Goal: Find specific page/section: Locate a particular part of the current website

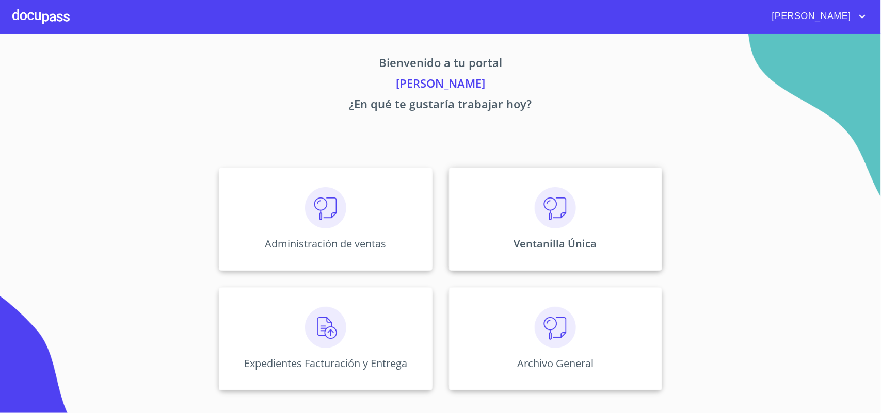
click at [541, 223] on img at bounding box center [554, 207] width 41 height 41
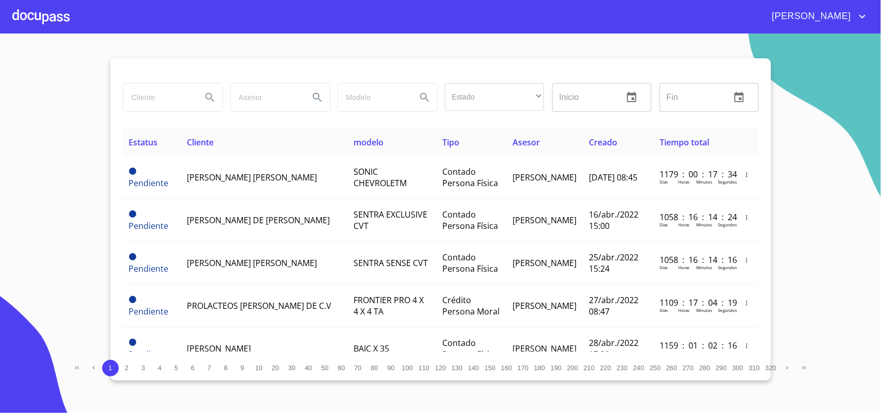
click at [160, 96] on input "search" at bounding box center [158, 98] width 70 height 28
type input "[PERSON_NAME]"
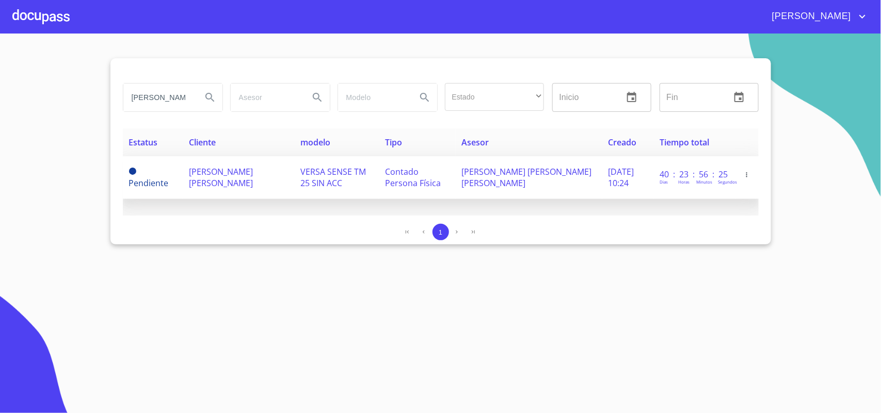
click at [218, 182] on span "[PERSON_NAME] [PERSON_NAME]" at bounding box center [221, 177] width 64 height 23
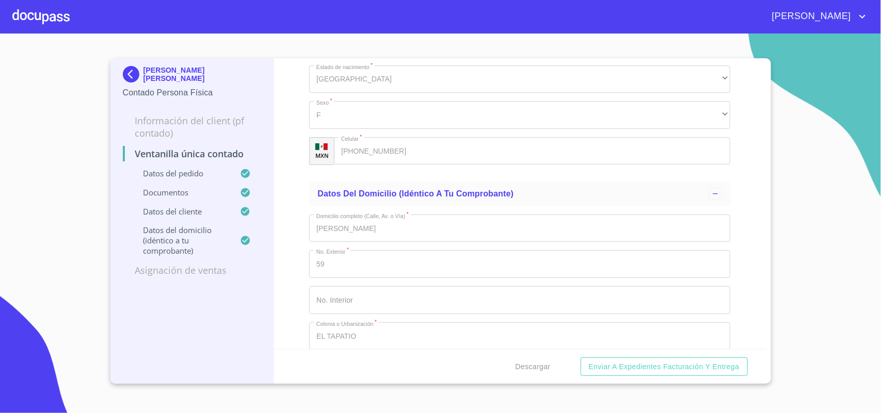
scroll to position [2321, 0]
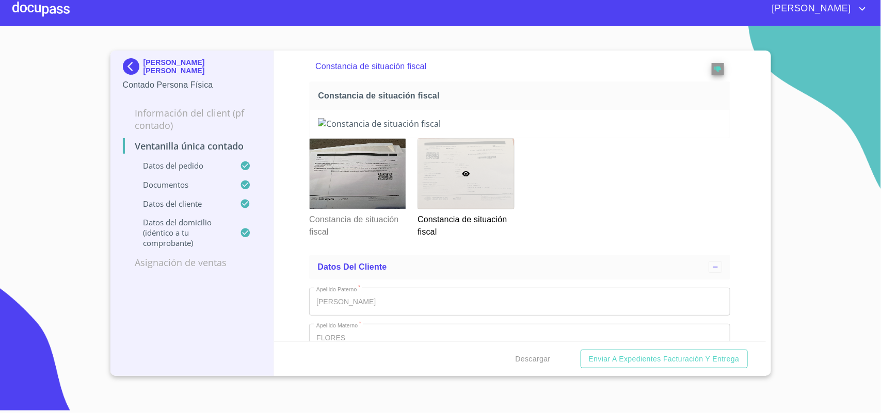
click at [133, 62] on img at bounding box center [133, 66] width 21 height 17
